Goal: Find contact information: Find contact information

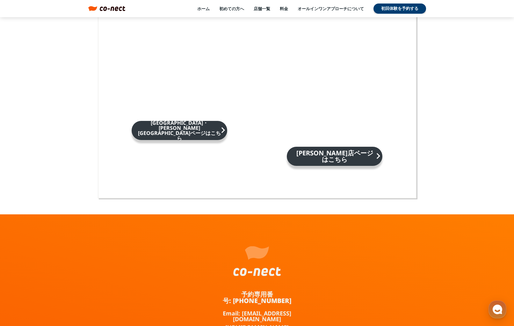
scroll to position [4148, 0]
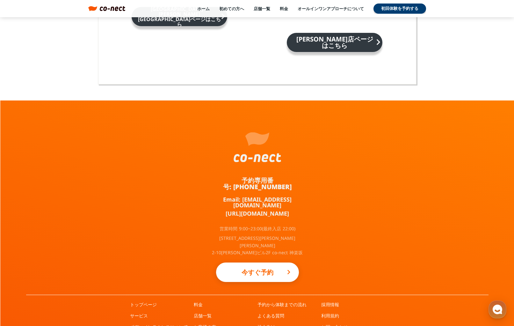
click at [339, 323] on link "お問い合わせ" at bounding box center [334, 326] width 27 height 6
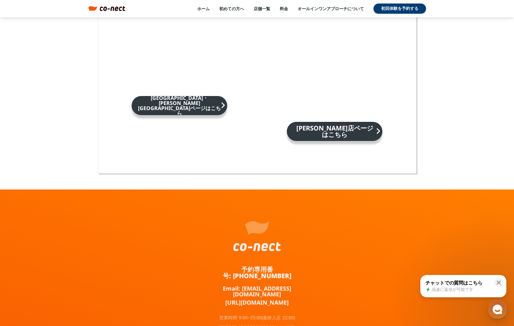
scroll to position [4148, 0]
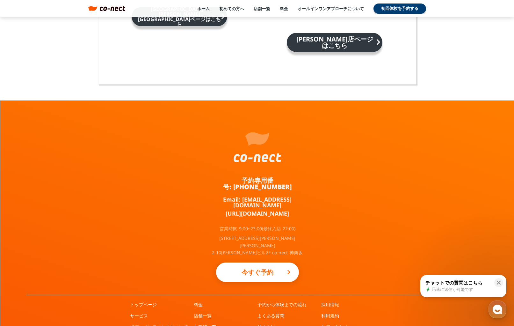
click at [334, 323] on link "お問い合わせ" at bounding box center [334, 326] width 27 height 6
